Goal: Task Accomplishment & Management: Use online tool/utility

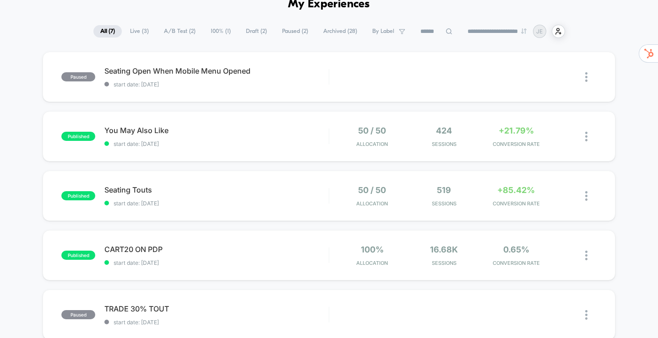
scroll to position [49, 0]
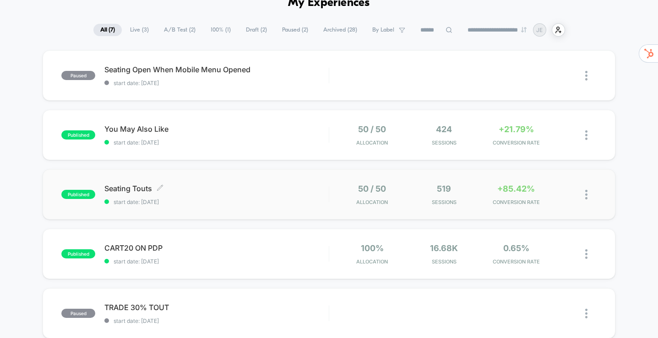
click at [244, 191] on span "Seating Touts Click to edit experience details" at bounding box center [216, 188] width 224 height 9
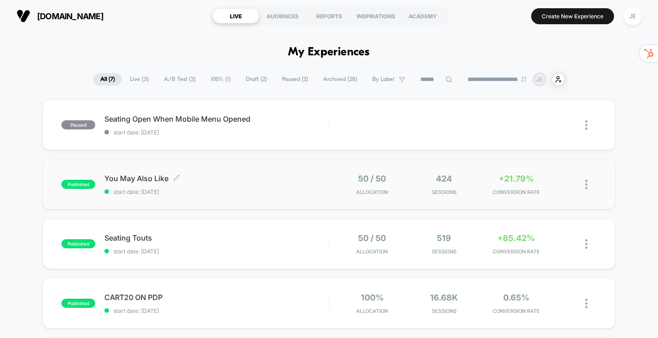
click at [211, 184] on div "You May Also Like Click to edit experience details Click to edit experience det…" at bounding box center [216, 185] width 224 height 22
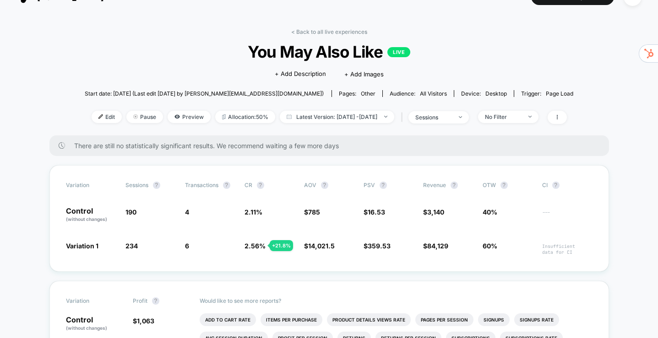
scroll to position [18, 0]
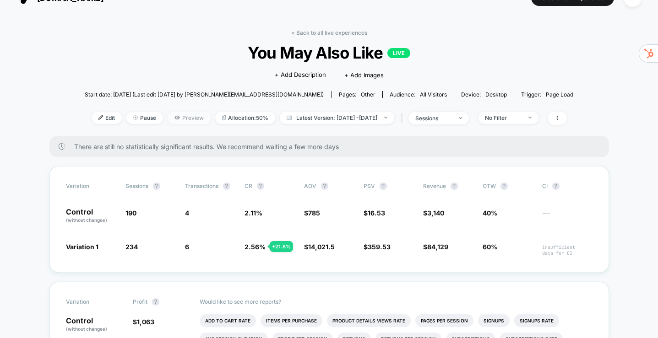
click at [176, 116] on span "Preview" at bounding box center [189, 118] width 43 height 12
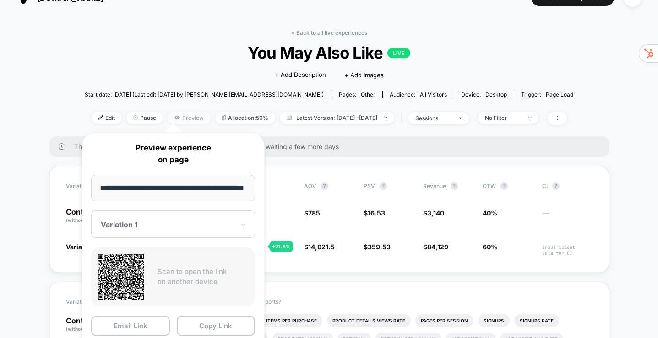
scroll to position [0, 16]
click at [229, 325] on button "Copy Link" at bounding box center [216, 326] width 79 height 21
